Goal: Task Accomplishment & Management: Manage account settings

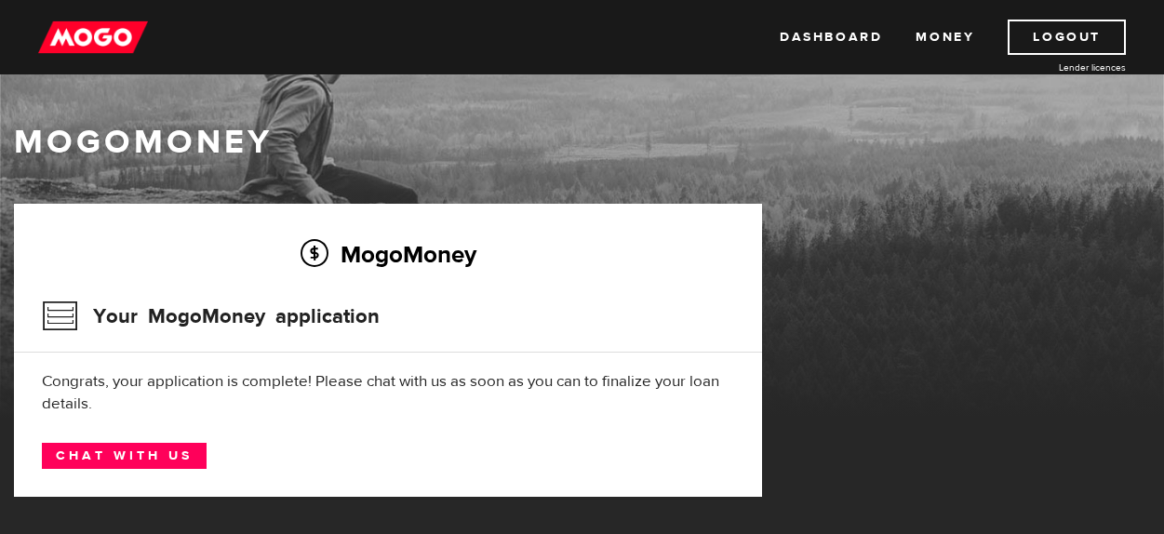
scroll to position [134, 0]
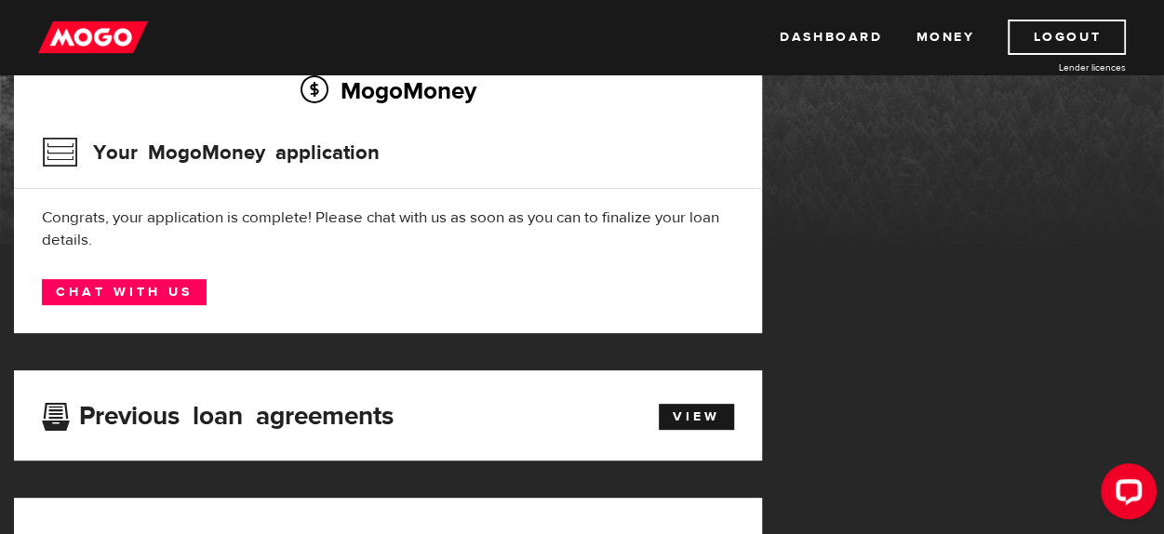
scroll to position [169, 0]
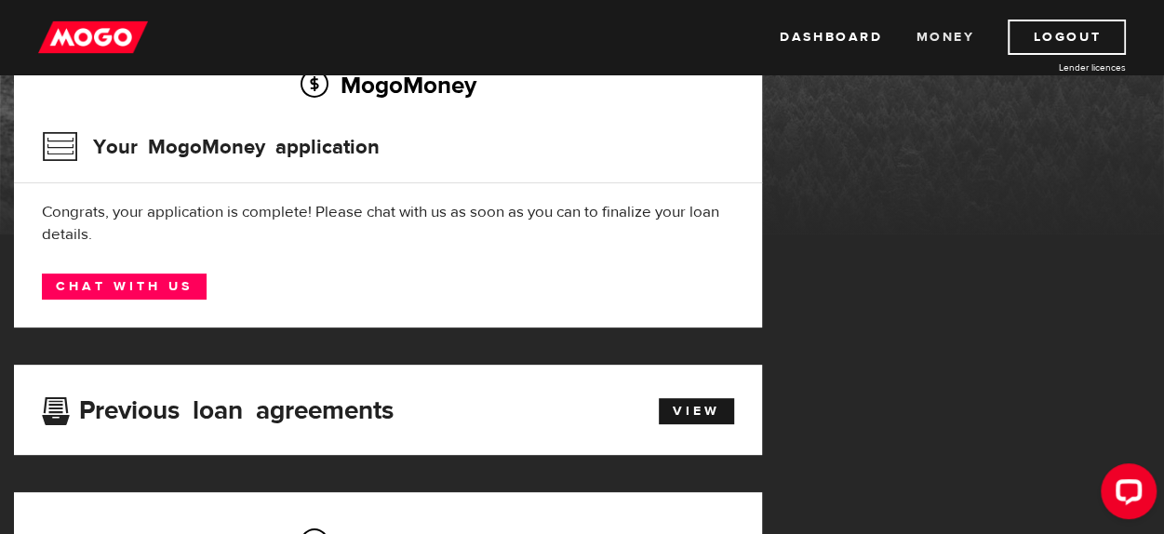
click at [932, 39] on link "Money" at bounding box center [944, 37] width 59 height 35
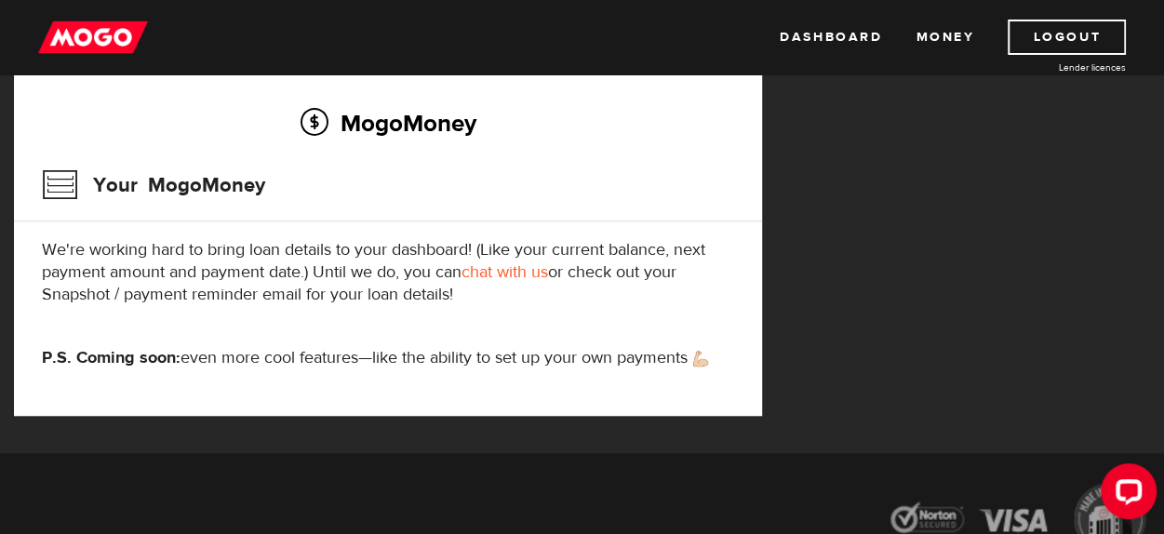
scroll to position [493, 0]
